Goal: Information Seeking & Learning: Learn about a topic

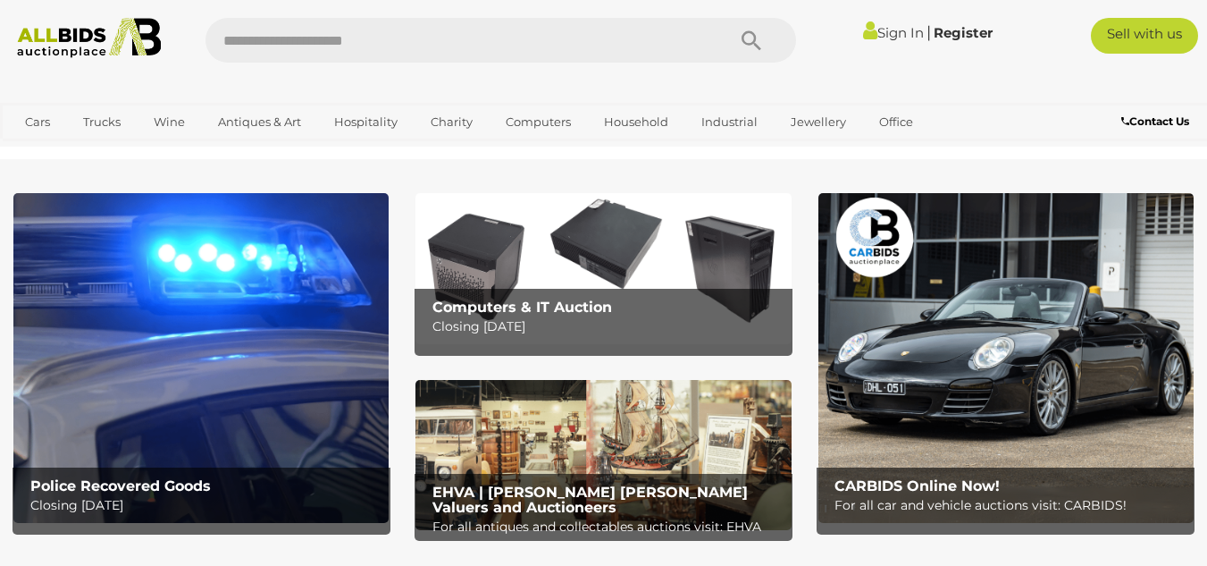
click at [222, 38] on input "text" at bounding box center [457, 40] width 502 height 45
type input "**********"
click at [752, 34] on icon "Search" at bounding box center [752, 41] width 20 height 27
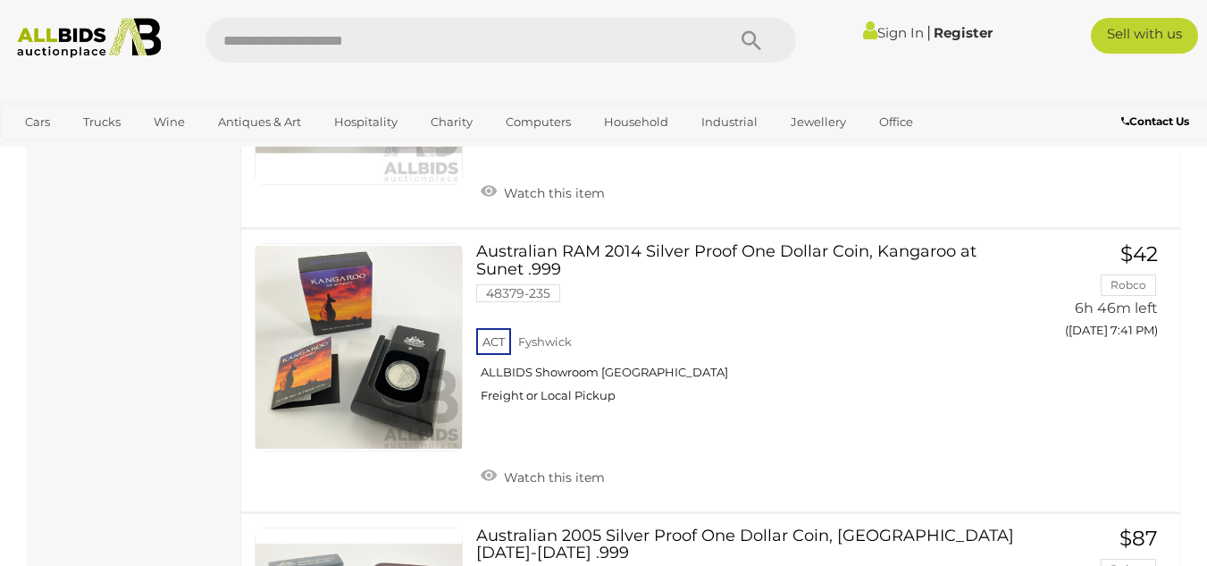
scroll to position [10992, 0]
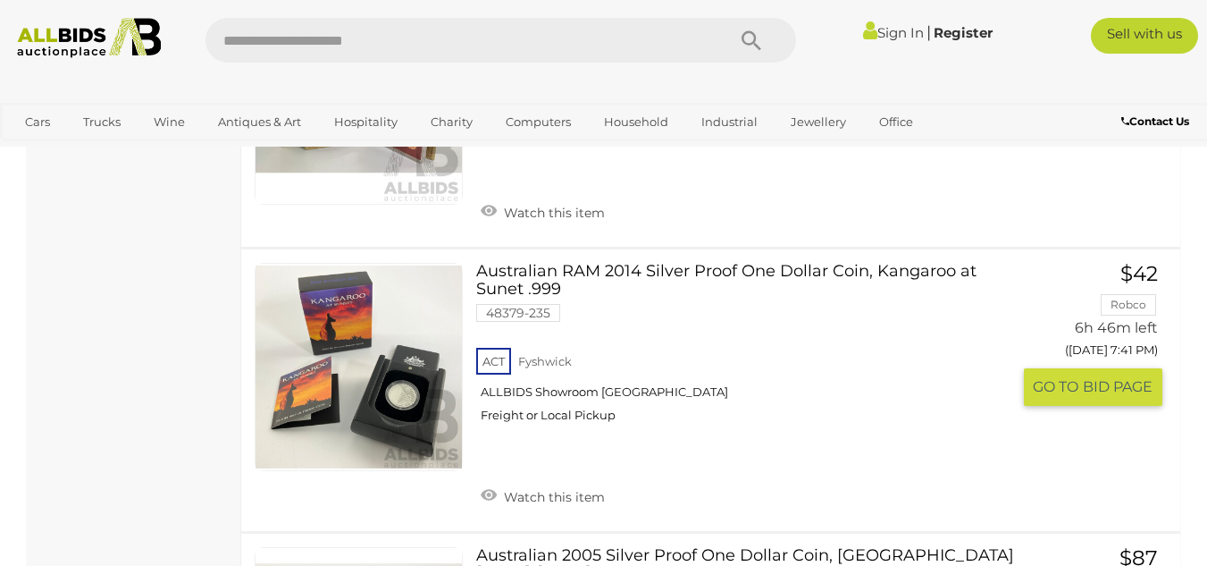
click at [404, 362] on link at bounding box center [359, 367] width 208 height 208
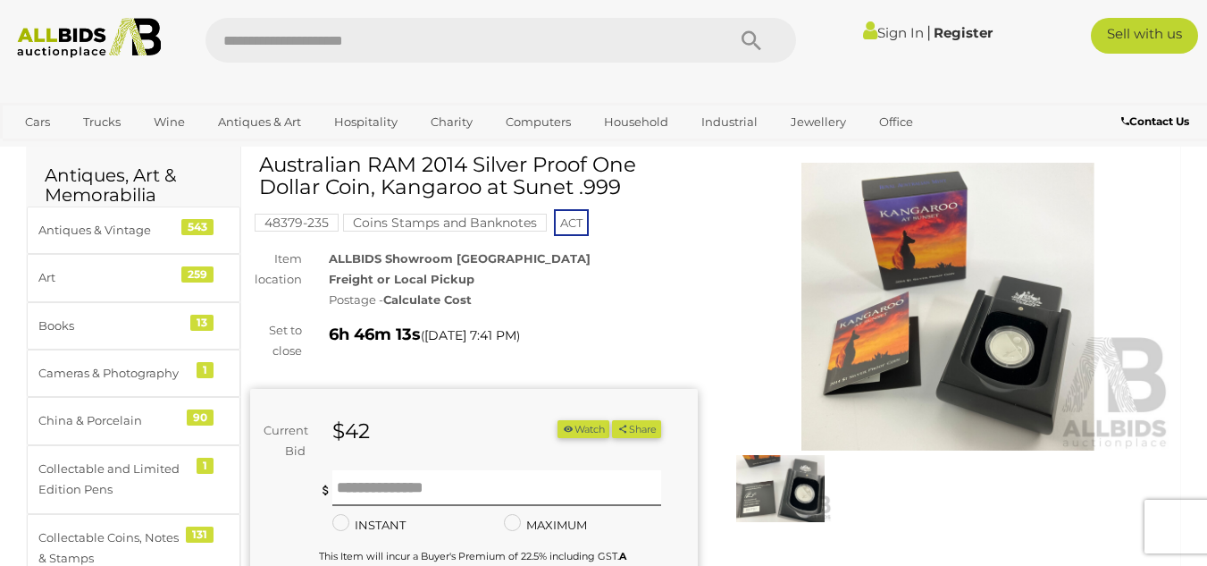
scroll to position [89, 0]
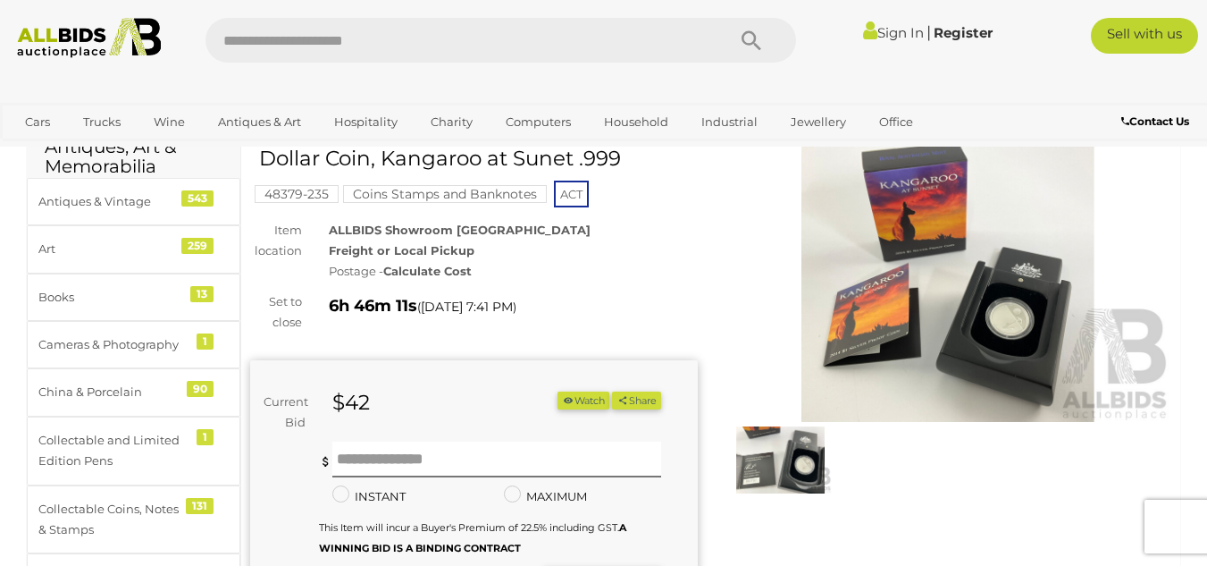
click at [1012, 311] on img at bounding box center [949, 278] width 448 height 289
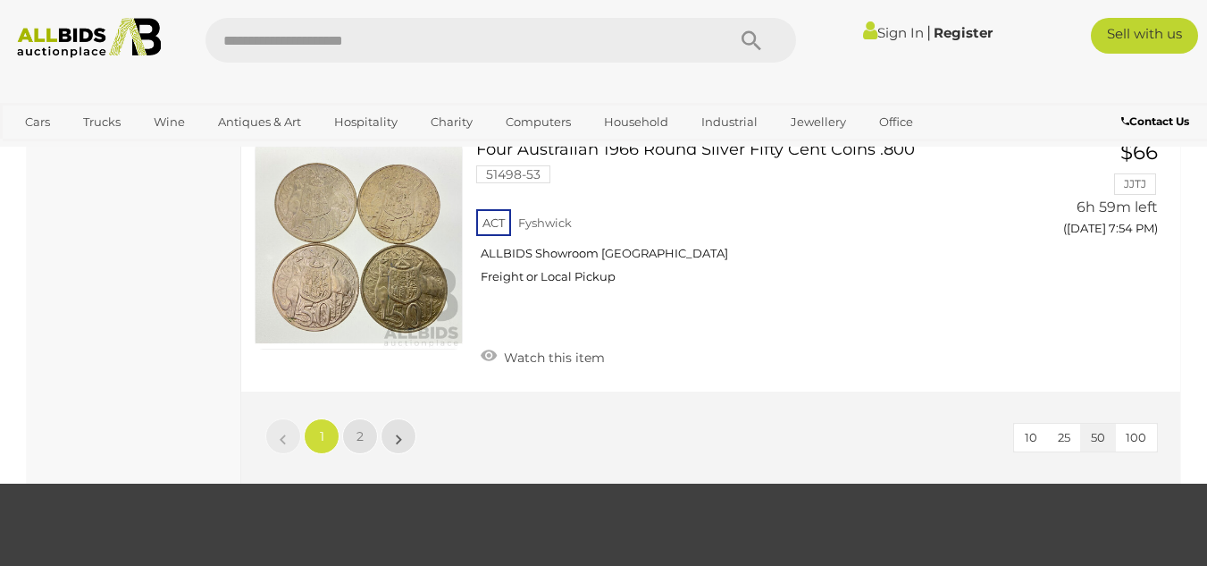
scroll to position [13882, 0]
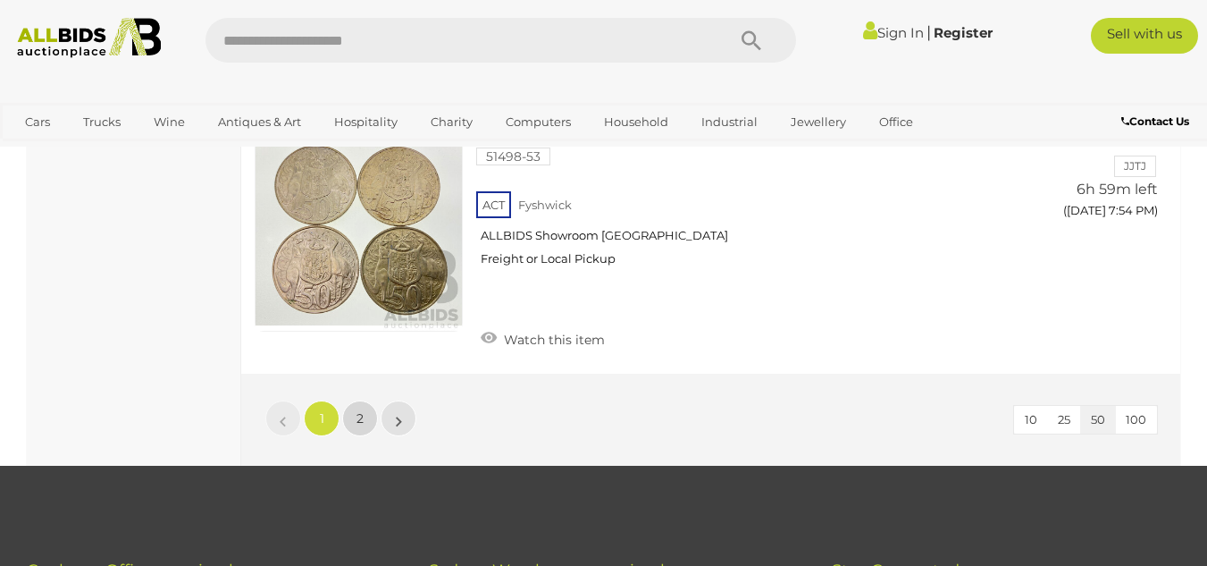
click at [360, 410] on span "2" at bounding box center [360, 418] width 7 height 16
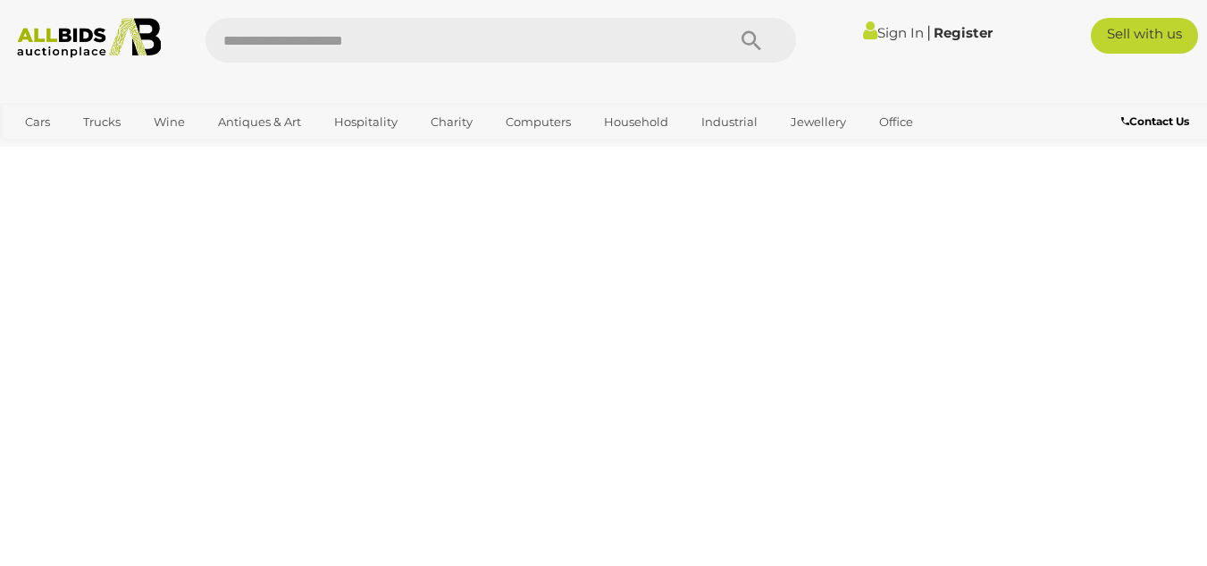
scroll to position [0, 0]
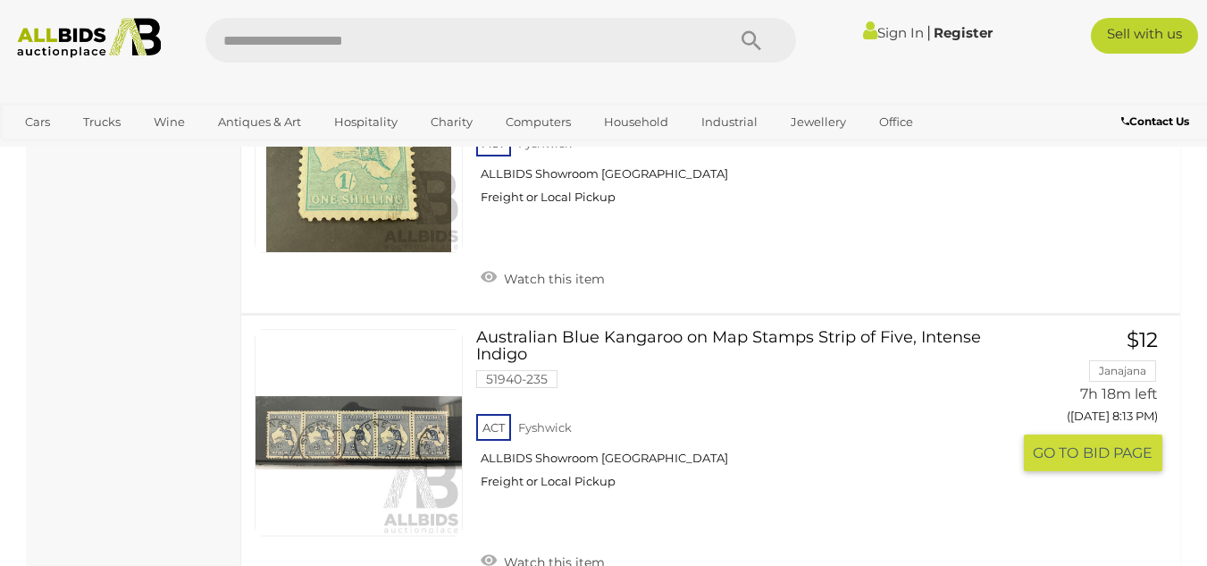
scroll to position [1340, 0]
